Goal: Task Accomplishment & Management: Manage account settings

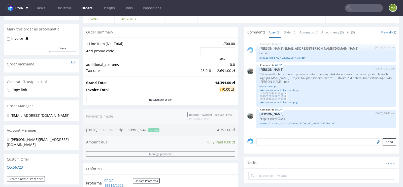
scroll to position [43, 0]
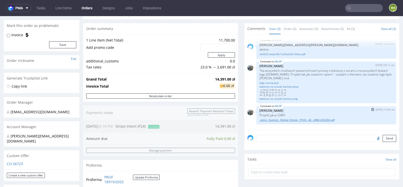
click at [285, 120] on link "_ostro__fcustom__Michał_Chmiel__PYQX__d0__oR861292350.pdf" at bounding box center [326, 120] width 134 height 4
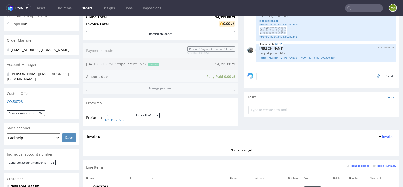
scroll to position [185, 0]
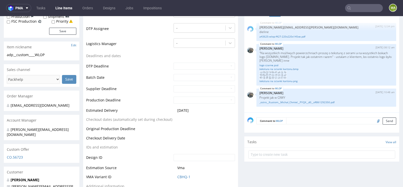
scroll to position [160, 0]
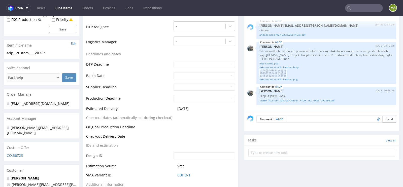
click at [60, 43] on div "Item nickname Edit" at bounding box center [42, 45] width 76 height 11
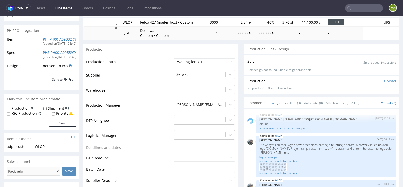
scroll to position [0, 0]
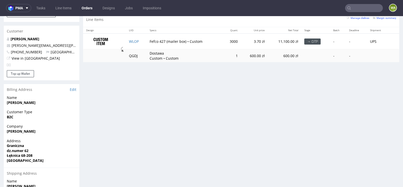
scroll to position [261, 0]
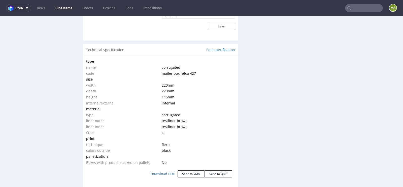
scroll to position [464, 0]
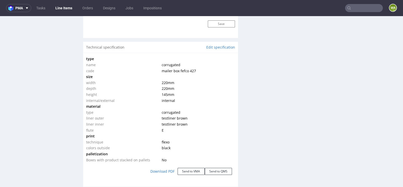
click at [354, 8] on input "text" at bounding box center [364, 8] width 38 height 8
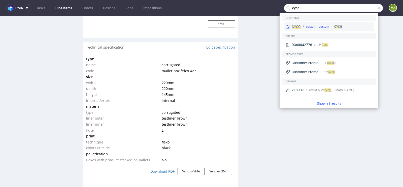
type input "cycg"
click at [324, 26] on div "custom__custom____ CYCG" at bounding box center [324, 26] width 36 height 5
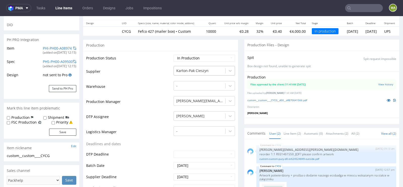
scroll to position [89, 0]
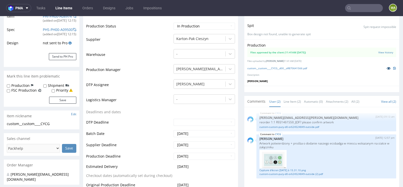
click at [386, 67] on icon at bounding box center [388, 68] width 4 height 4
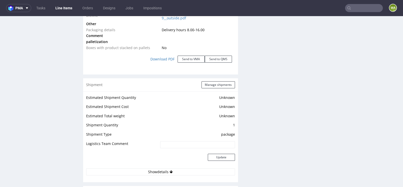
scroll to position [610, 0]
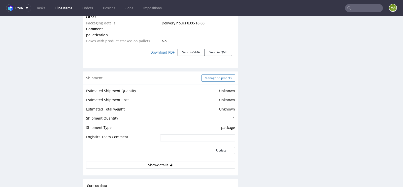
click at [219, 75] on button "Manage shipments" at bounding box center [217, 77] width 33 height 7
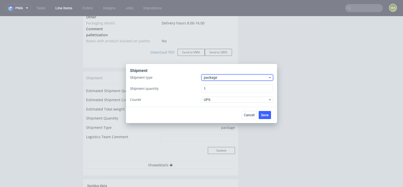
click at [223, 76] on span "package" at bounding box center [236, 77] width 64 height 5
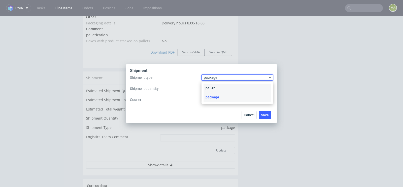
click at [214, 87] on div "pallet" at bounding box center [236, 88] width 67 height 9
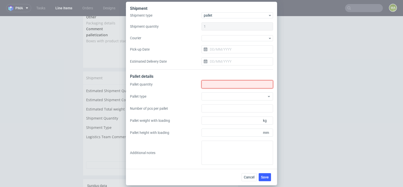
click at [214, 87] on input "Shipment type" at bounding box center [236, 84] width 71 height 8
type input "5"
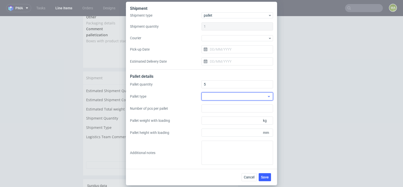
click at [243, 97] on div at bounding box center [236, 96] width 71 height 8
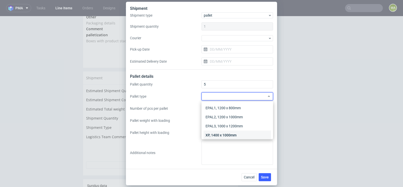
scroll to position [12, 0]
click at [220, 134] on div "Other" at bounding box center [236, 132] width 67 height 9
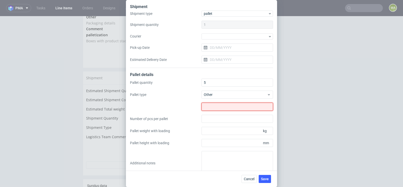
click at [224, 105] on input "text" at bounding box center [236, 107] width 71 height 8
type input "1250x800"
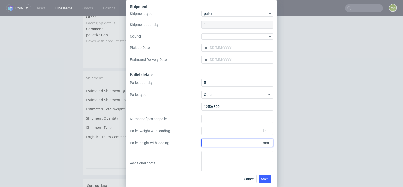
click at [227, 142] on input "Pallet height with loading" at bounding box center [236, 143] width 71 height 8
type input "1600"
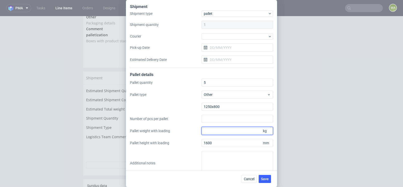
click at [224, 131] on input "Pallet weight with loading" at bounding box center [236, 131] width 71 height 8
type input "220"
click at [269, 178] on button "Save" at bounding box center [264, 179] width 12 height 8
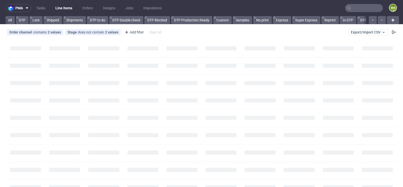
click at [359, 11] on input "text" at bounding box center [364, 8] width 38 height 8
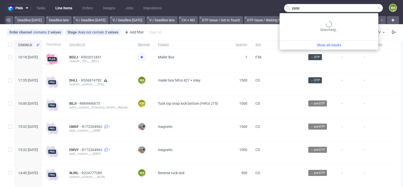
scroll to position [0, 569]
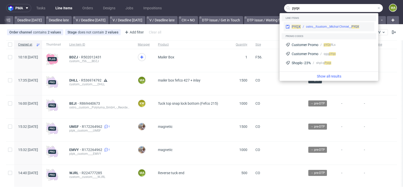
type input "pyqx"
click at [310, 26] on div "ostro__fcustom__Michał Chmiel__ PYQX" at bounding box center [332, 26] width 53 height 5
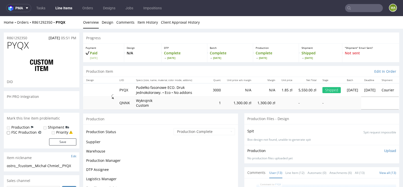
scroll to position [156, 0]
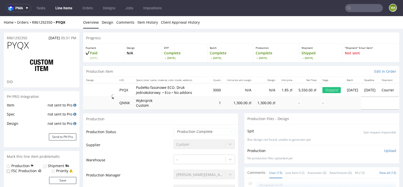
select select "done"
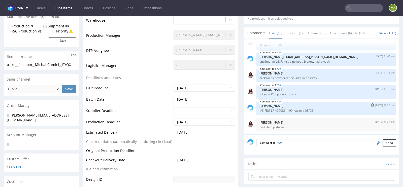
scroll to position [0, 0]
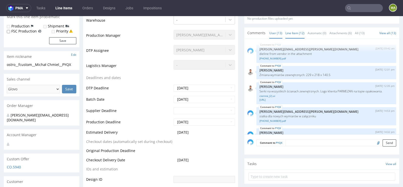
click at [298, 34] on link "Line Item (12)" at bounding box center [294, 33] width 19 height 11
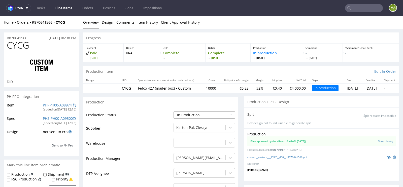
click at [206, 114] on select "Waiting for Artwork Waiting for Diecut Waiting for Mockup Waiting for DTP Waiti…" at bounding box center [203, 114] width 61 height 7
select select "production_complete"
click at [173, 111] on select "Waiting for Artwork Waiting for Diecut Waiting for Mockup Waiting for DTP Waiti…" at bounding box center [203, 114] width 61 height 7
click at [164, 143] on td "Warehouse" at bounding box center [129, 144] width 86 height 15
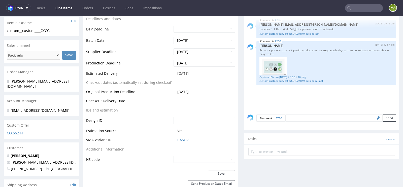
scroll to position [185, 0]
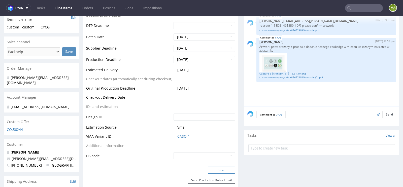
click at [213, 167] on button "Save" at bounding box center [221, 170] width 27 height 7
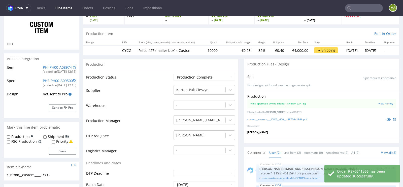
scroll to position [47, 0]
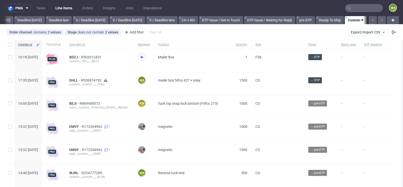
scroll to position [0, 569]
click at [131, 30] on div "Add filter" at bounding box center [134, 32] width 22 height 8
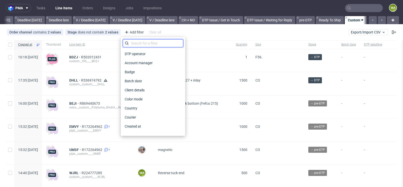
click at [138, 44] on input "text" at bounding box center [153, 43] width 60 height 8
type input "pro"
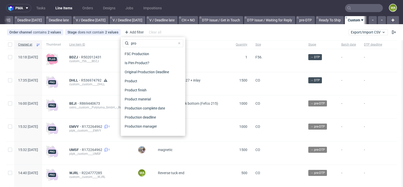
click at [138, 130] on div "Production manager" at bounding box center [153, 126] width 60 height 9
click at [141, 125] on span "Production manager" at bounding box center [141, 126] width 37 height 7
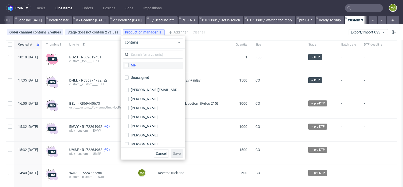
click at [155, 64] on label "Me" at bounding box center [153, 65] width 60 height 7
click at [129, 64] on input "Me" at bounding box center [127, 65] width 4 height 4
checkbox input "true"
click at [178, 154] on span "Save" at bounding box center [177, 154] width 8 height 4
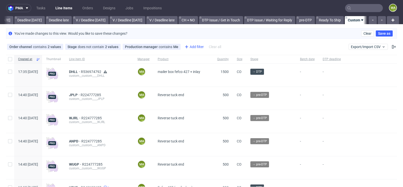
click at [190, 44] on div "Add filter" at bounding box center [193, 47] width 22 height 8
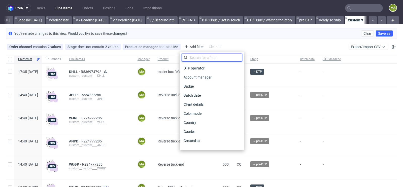
click at [217, 58] on input "text" at bounding box center [211, 58] width 60 height 8
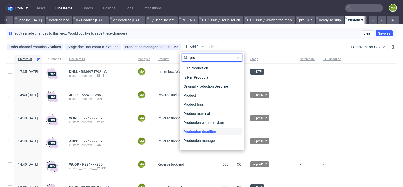
type input "pro"
click at [211, 129] on span "Production deadline" at bounding box center [199, 131] width 36 height 7
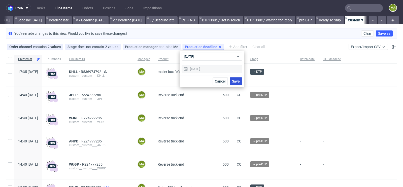
click at [235, 81] on span "Save" at bounding box center [236, 82] width 8 height 4
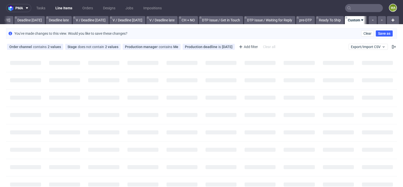
scroll to position [0, 565]
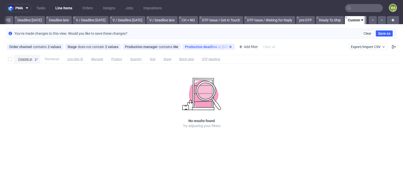
click at [229, 46] on use at bounding box center [230, 47] width 2 height 2
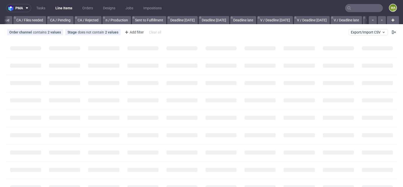
click at [351, 9] on input "text" at bounding box center [364, 8] width 38 height 8
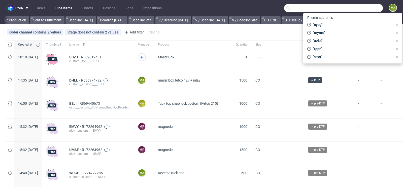
scroll to position [0, 569]
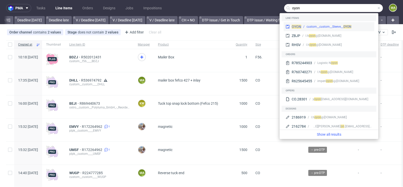
type input "oyon"
click at [320, 28] on div "custom__custom__Sleeve__ OYON" at bounding box center [328, 26] width 45 height 5
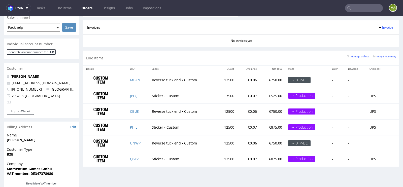
scroll to position [232, 0]
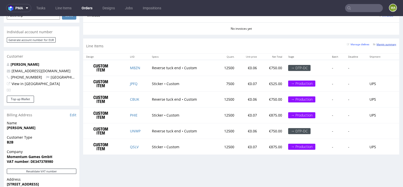
click at [380, 44] on small "Margin summary" at bounding box center [384, 44] width 23 height 3
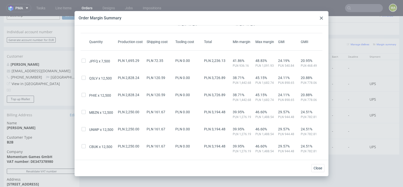
scroll to position [15, 0]
click at [320, 18] on icon at bounding box center [321, 18] width 3 height 3
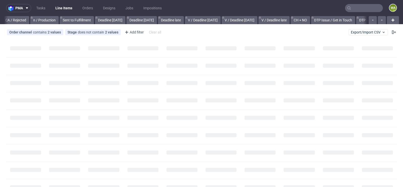
click at [364, 10] on input "text" at bounding box center [364, 8] width 38 height 8
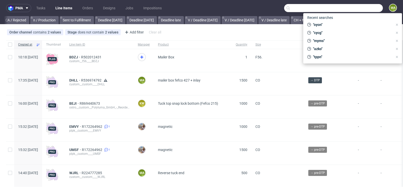
scroll to position [0, 569]
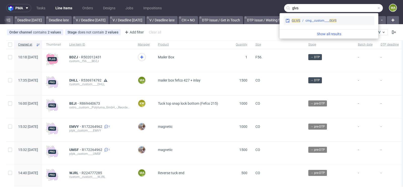
type input "glvs"
click at [325, 19] on div "cmg__custom____ GLVS" at bounding box center [320, 20] width 31 height 5
